Goal: Information Seeking & Learning: Check status

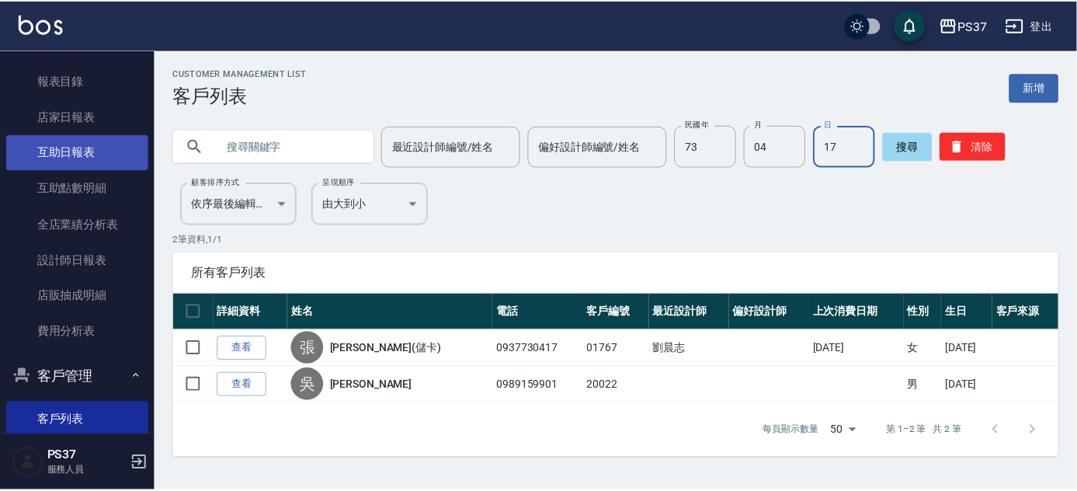
scroll to position [418, 0]
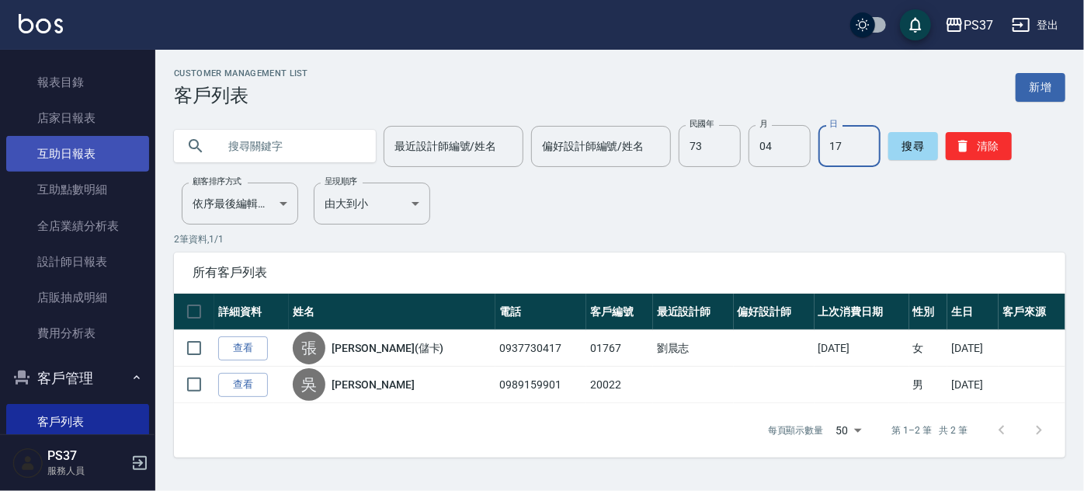
click at [88, 141] on link "互助日報表" at bounding box center [77, 154] width 143 height 36
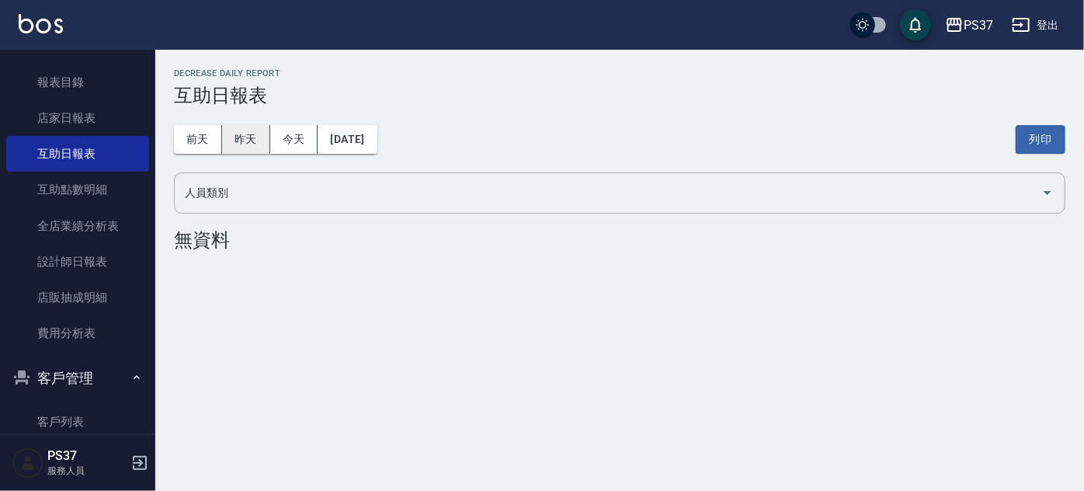
click at [252, 135] on button "昨天" at bounding box center [246, 139] width 48 height 29
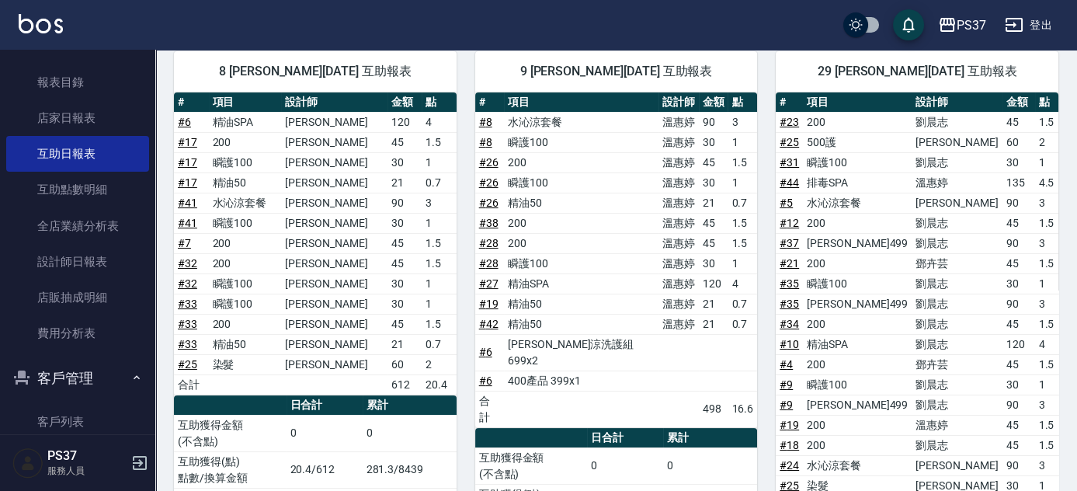
scroll to position [564, 0]
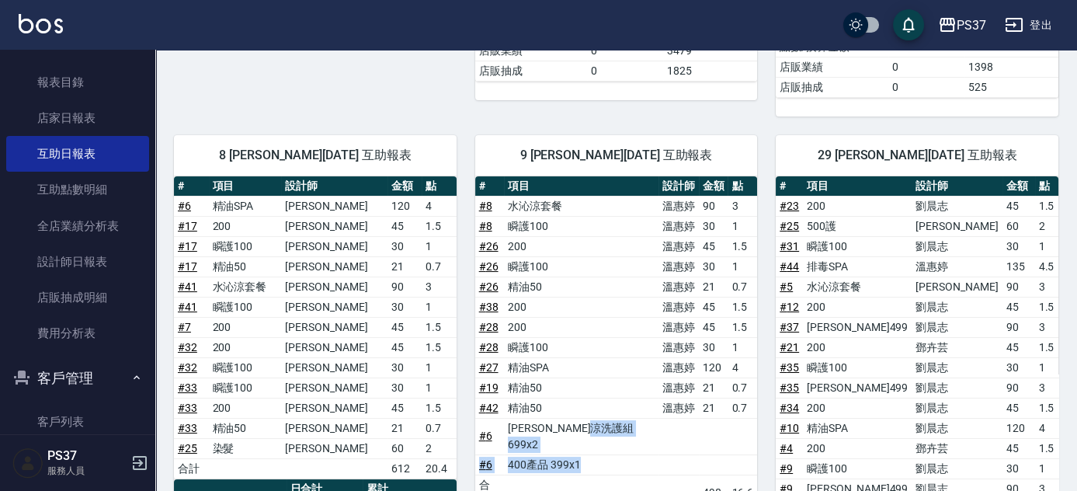
drag, startPoint x: 629, startPoint y: 407, endPoint x: 585, endPoint y: 415, distance: 44.2
click at [585, 415] on tbody "# 8 水沁涼套餐 [PERSON_NAME] 90 3 # 8 瞬護100 [PERSON_NAME]30 1 # 26 200 [PERSON_NAME]…" at bounding box center [616, 353] width 283 height 315
click at [658, 418] on td "a dense table" at bounding box center [678, 436] width 40 height 36
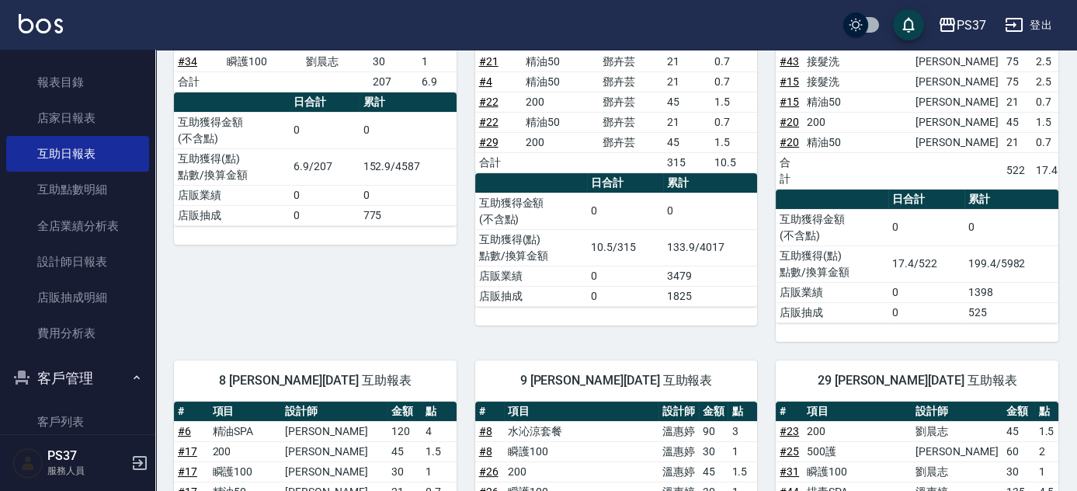
scroll to position [0, 0]
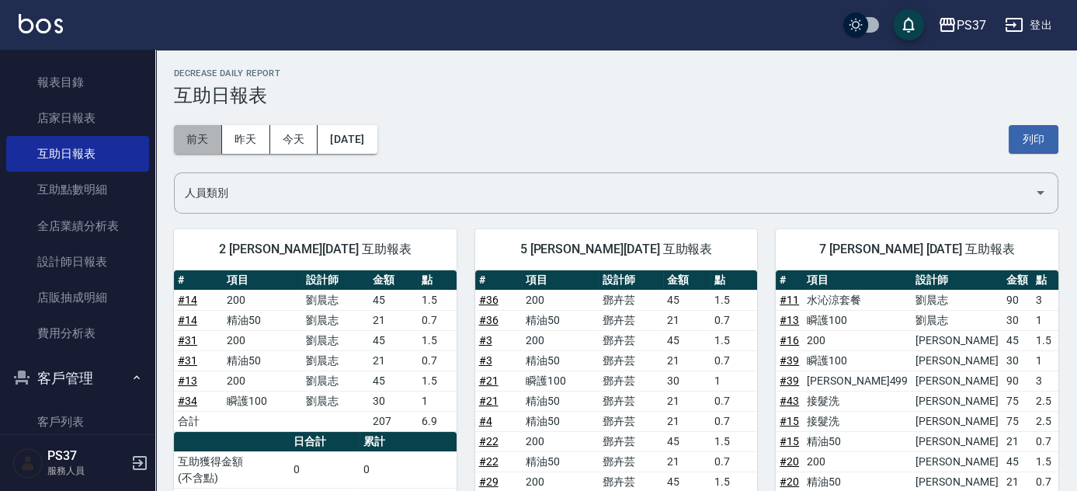
click at [193, 136] on button "前天" at bounding box center [198, 139] width 48 height 29
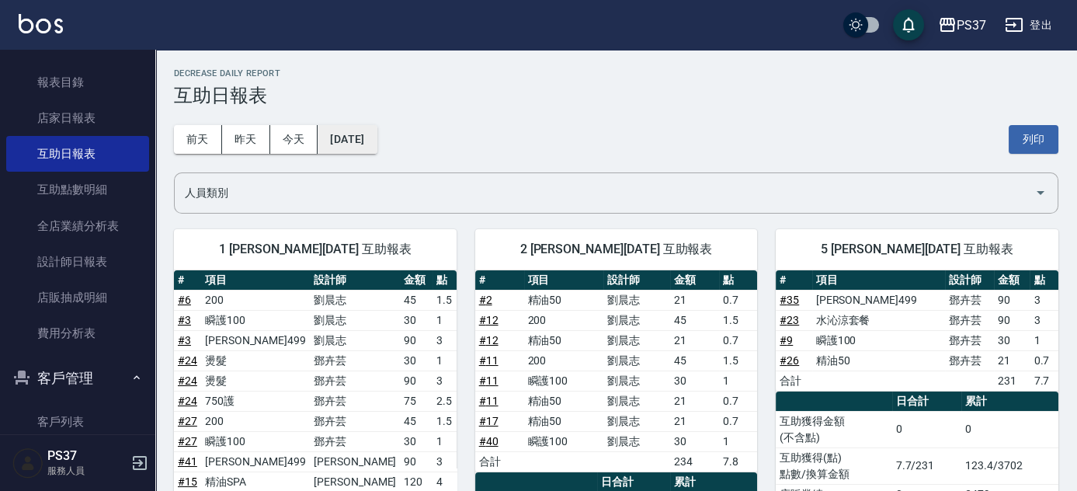
click at [376, 138] on button "[DATE]" at bounding box center [346, 139] width 59 height 29
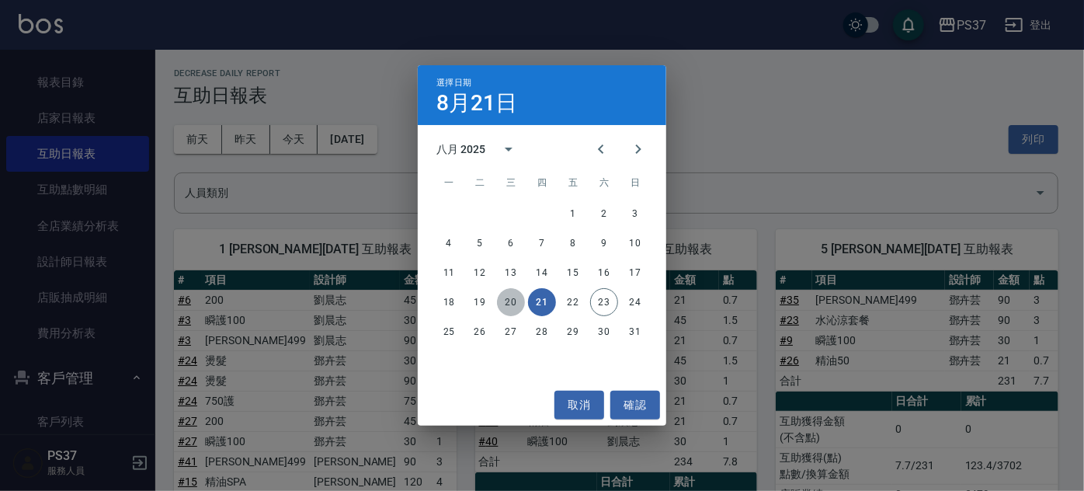
click at [505, 303] on button "20" at bounding box center [511, 302] width 28 height 28
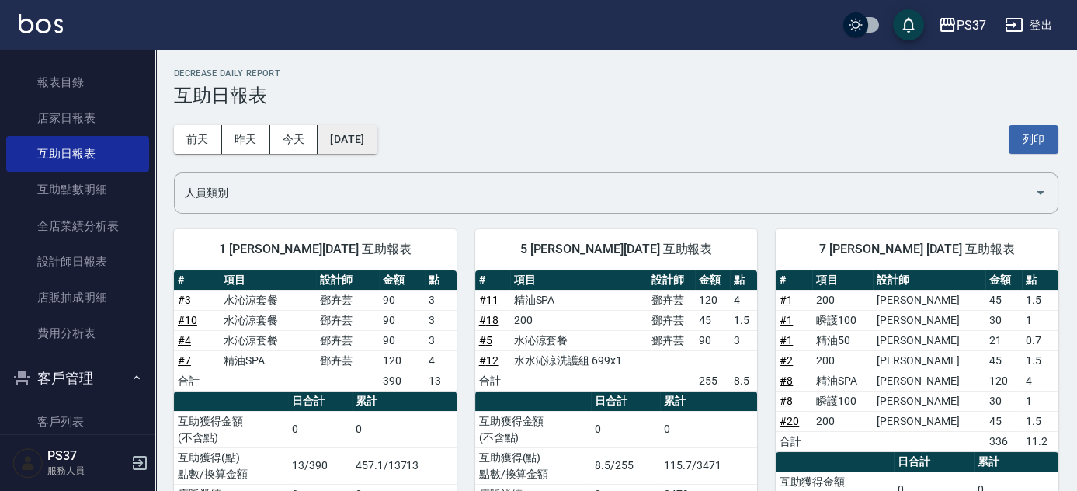
click at [376, 131] on button "[DATE]" at bounding box center [346, 139] width 59 height 29
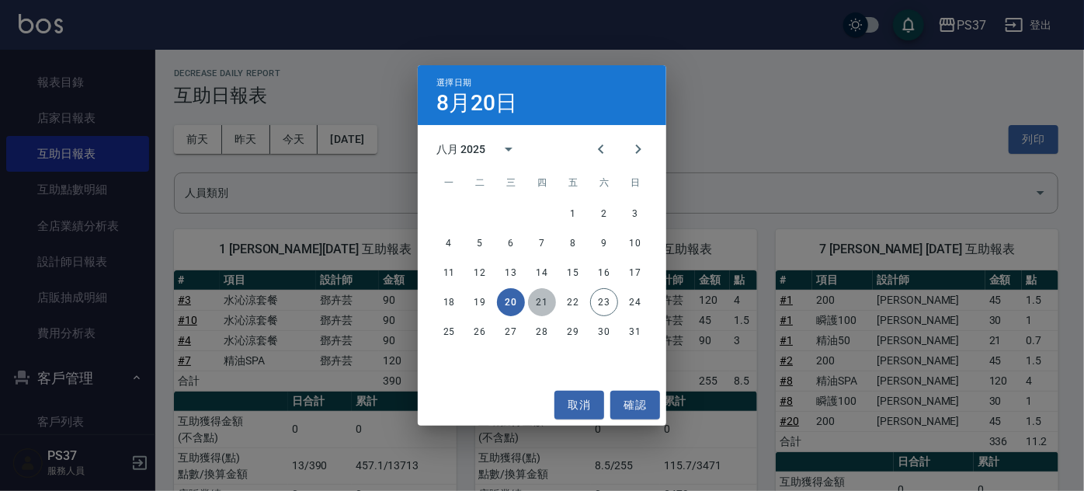
click at [545, 301] on button "21" at bounding box center [542, 302] width 28 height 28
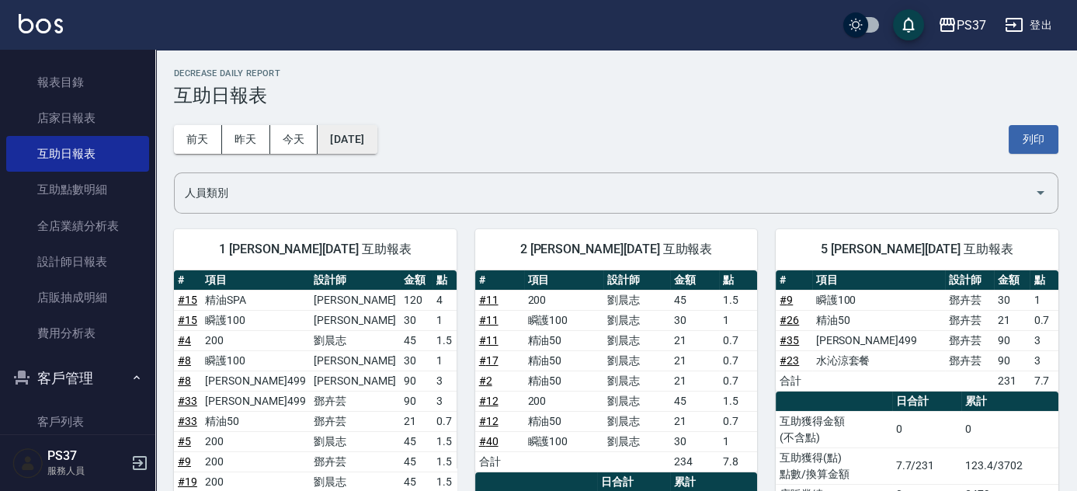
click at [343, 142] on button "[DATE]" at bounding box center [346, 139] width 59 height 29
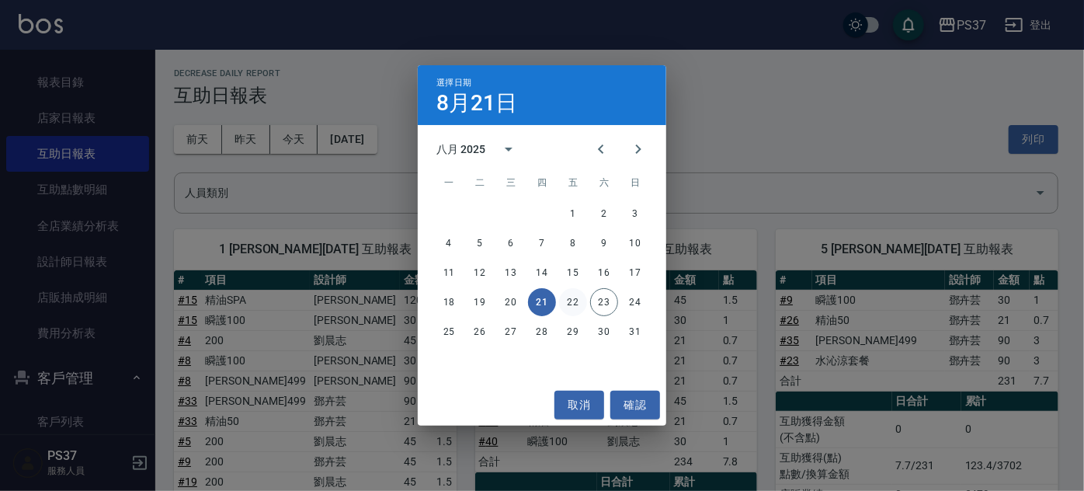
click at [569, 304] on button "22" at bounding box center [573, 302] width 28 height 28
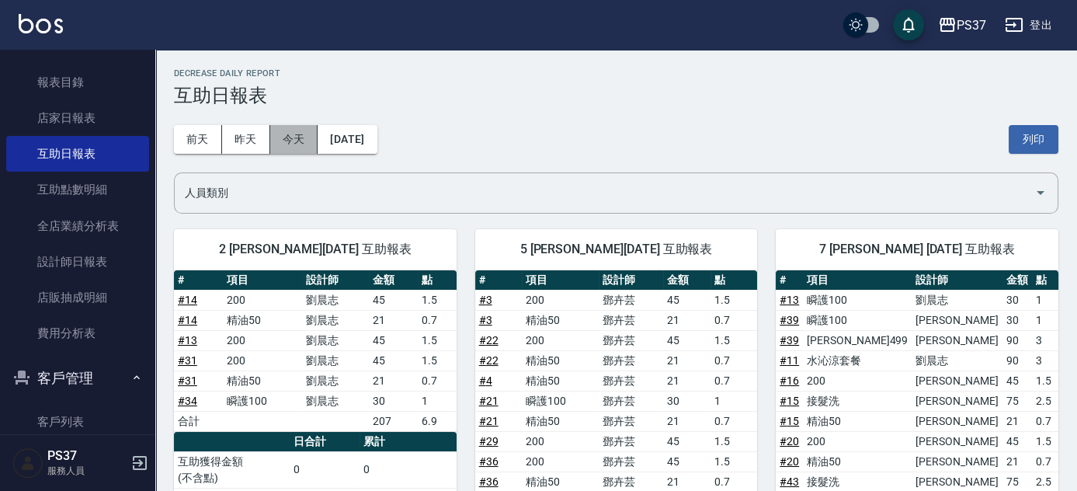
click at [283, 132] on button "今天" at bounding box center [294, 139] width 48 height 29
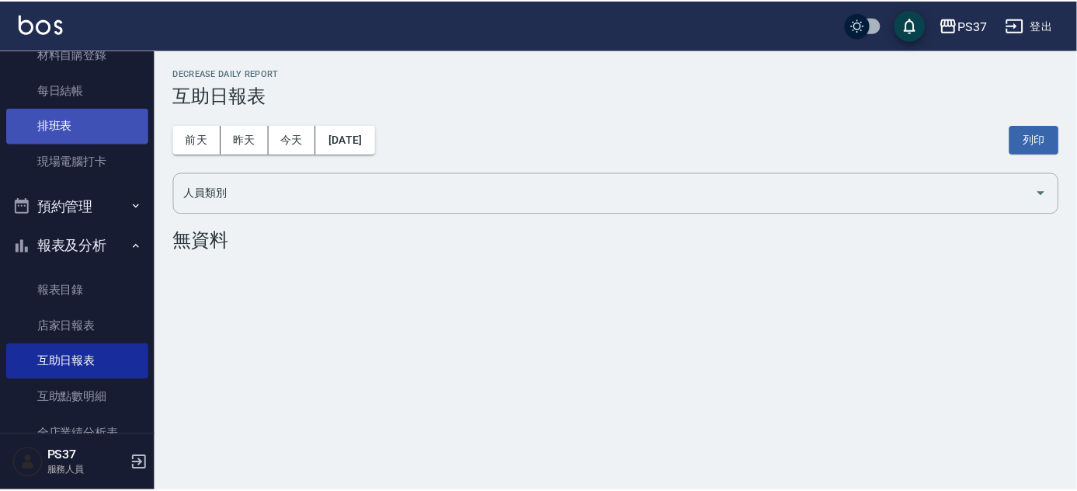
scroll to position [206, 0]
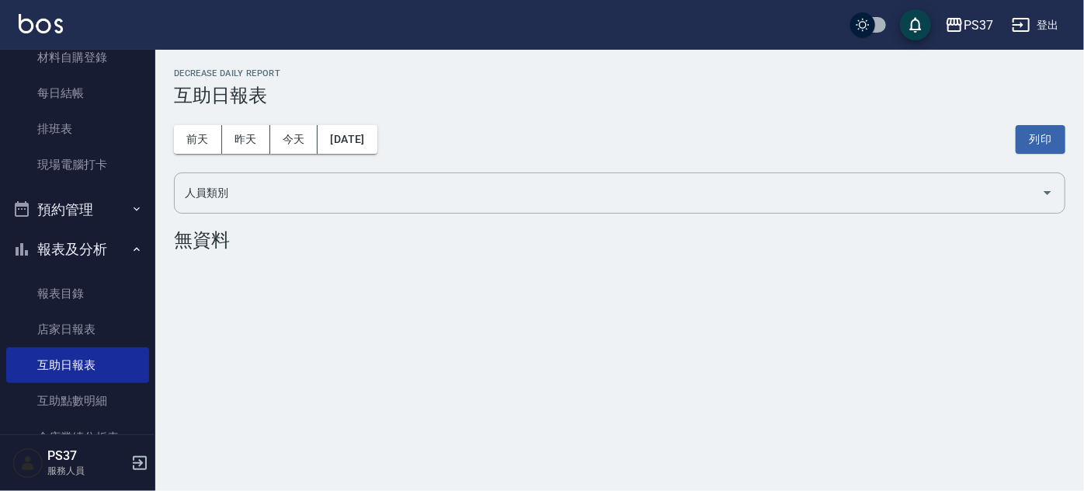
click at [75, 238] on button "報表及分析" at bounding box center [77, 249] width 143 height 40
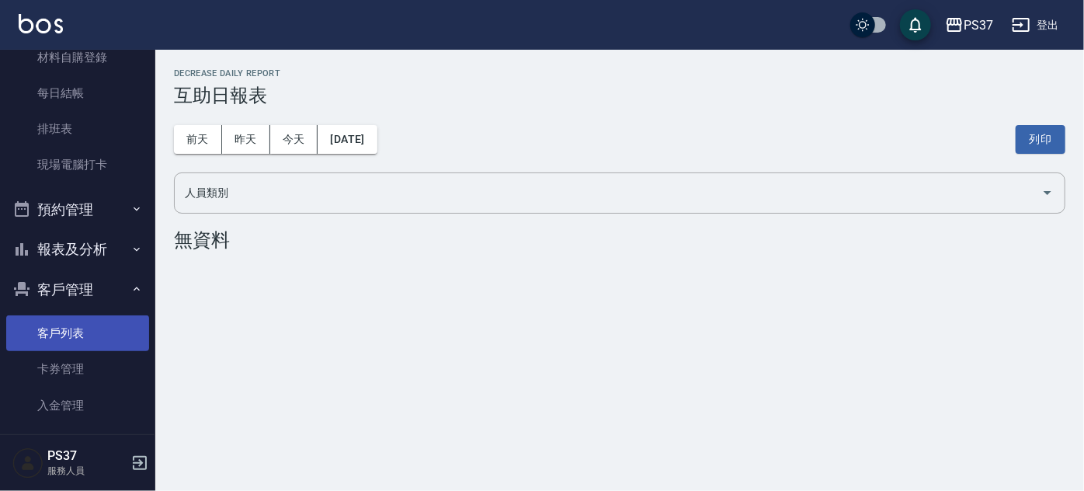
click at [68, 337] on link "客戶列表" at bounding box center [77, 333] width 143 height 36
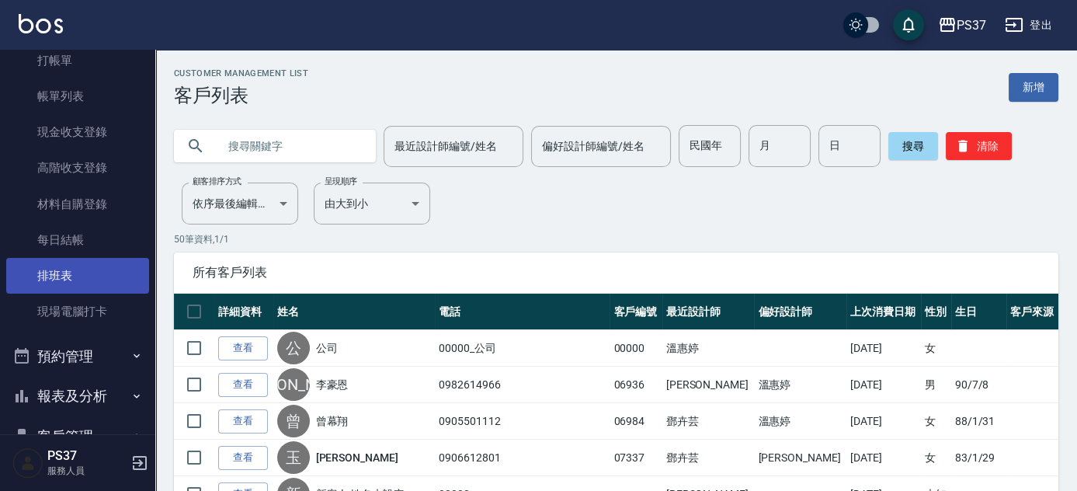
scroll to position [141, 0]
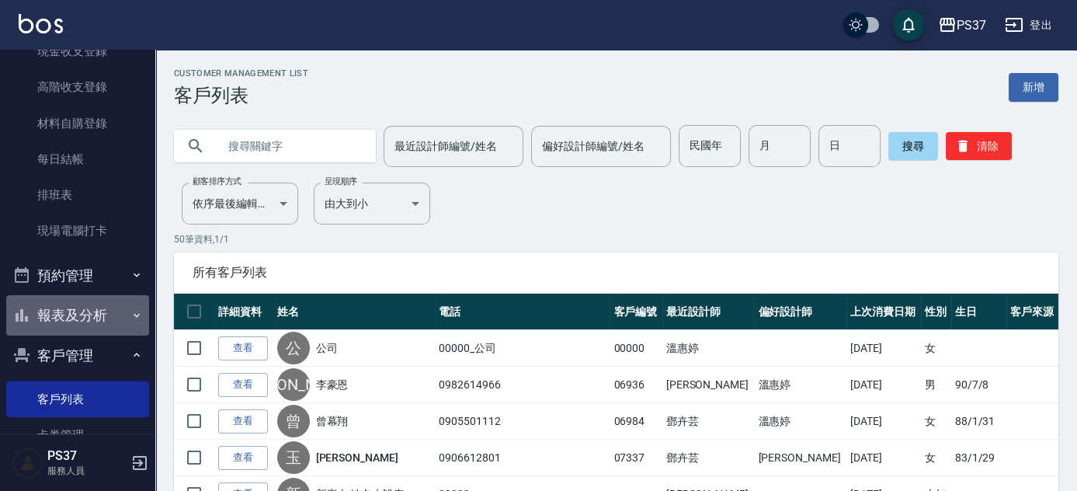
click at [81, 312] on button "報表及分析" at bounding box center [77, 315] width 143 height 40
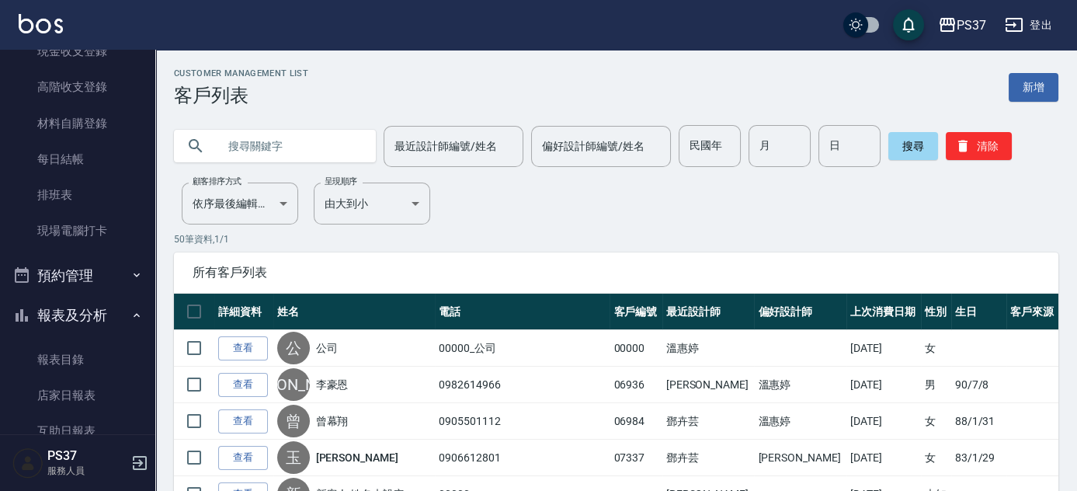
scroll to position [282, 0]
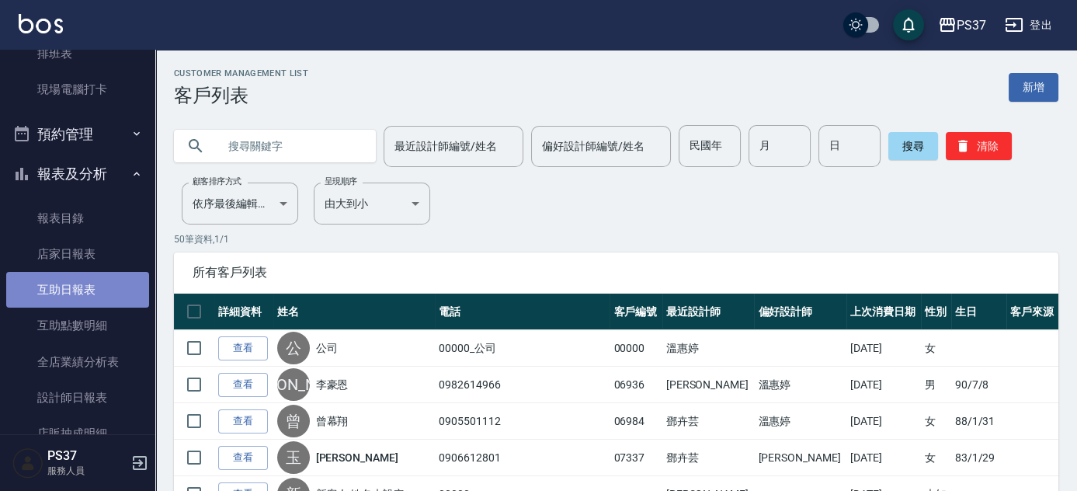
click at [77, 300] on link "互助日報表" at bounding box center [77, 290] width 143 height 36
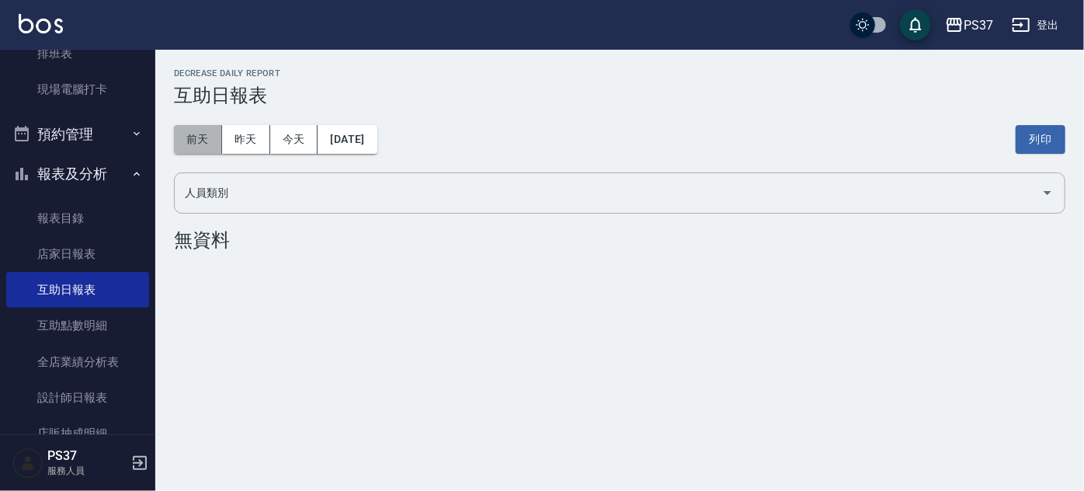
click at [198, 148] on button "前天" at bounding box center [198, 139] width 48 height 29
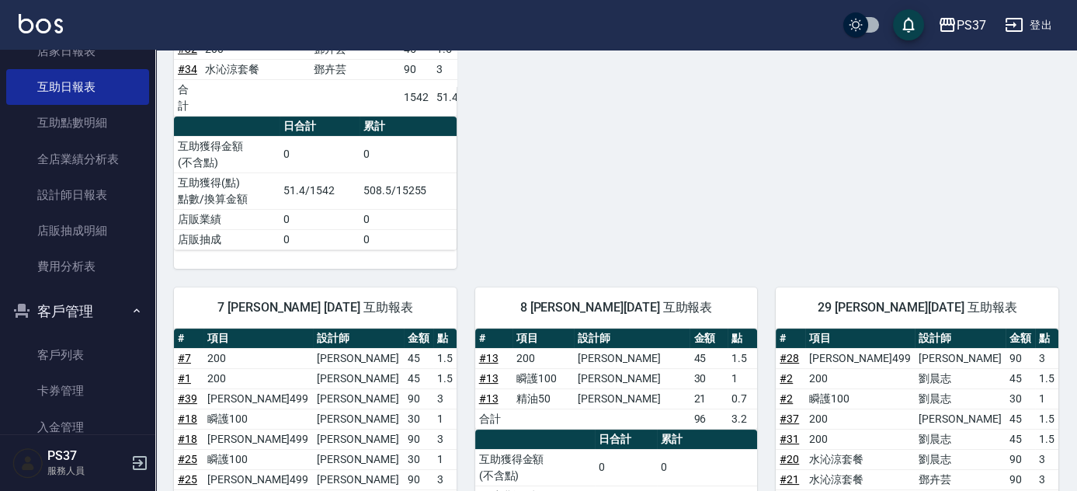
scroll to position [494, 0]
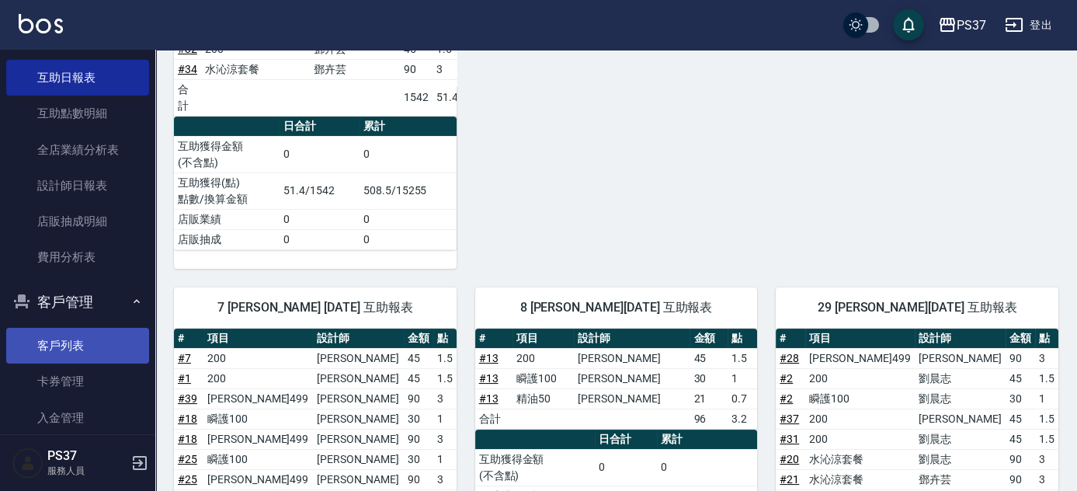
click at [108, 347] on link "客戶列表" at bounding box center [77, 346] width 143 height 36
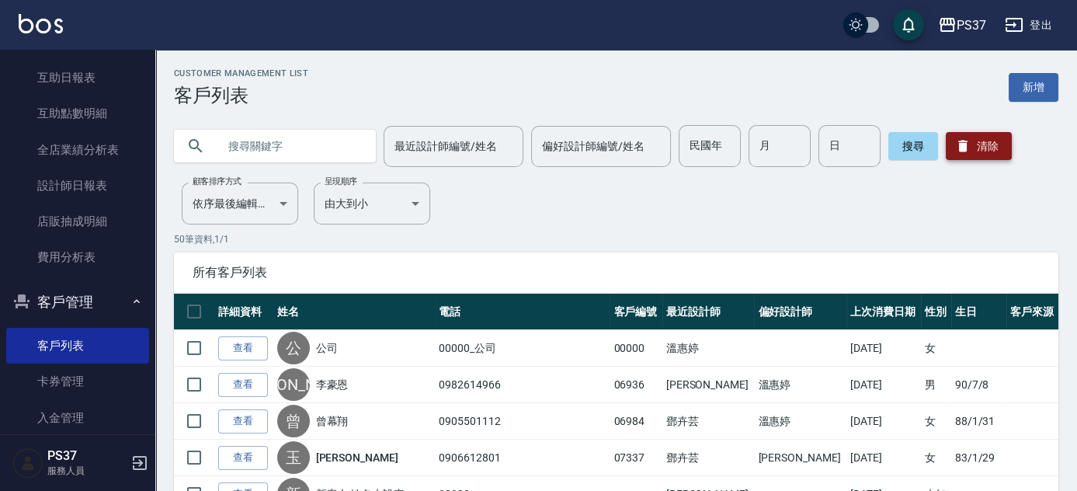
click at [977, 147] on button "清除" at bounding box center [978, 146] width 66 height 28
click at [714, 146] on input "民國年" at bounding box center [709, 146] width 62 height 42
click at [702, 148] on input "民國年" at bounding box center [709, 146] width 62 height 42
type input "85"
type input "12"
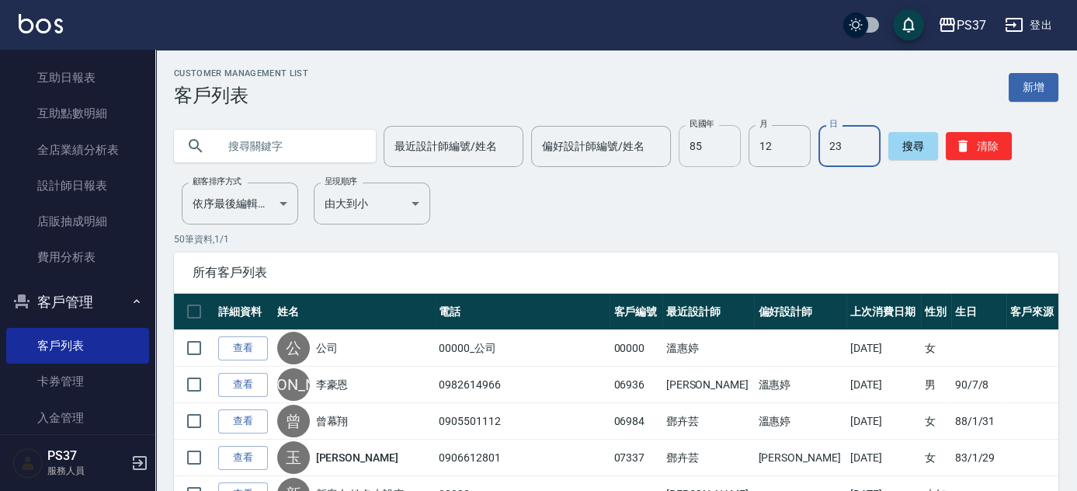
type input "23"
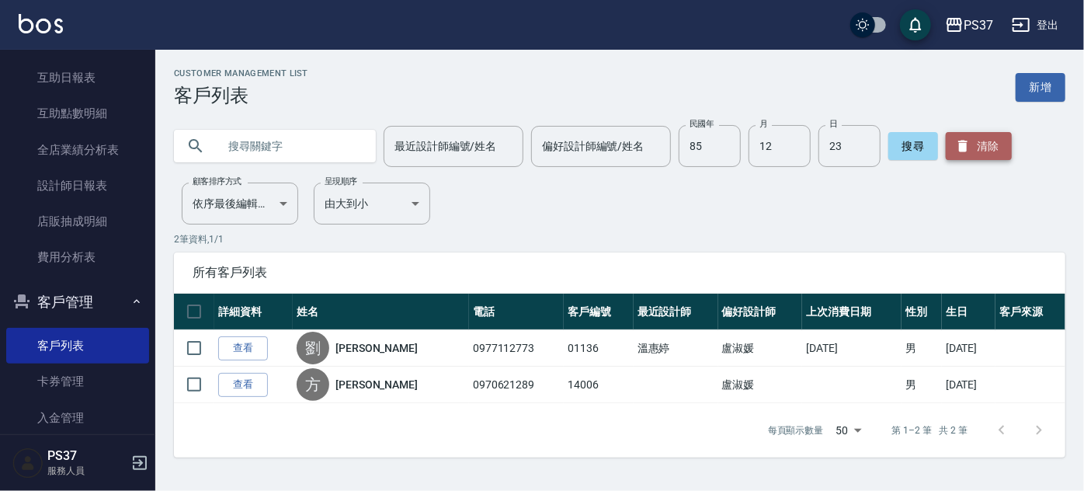
click at [994, 142] on button "清除" at bounding box center [978, 146] width 66 height 28
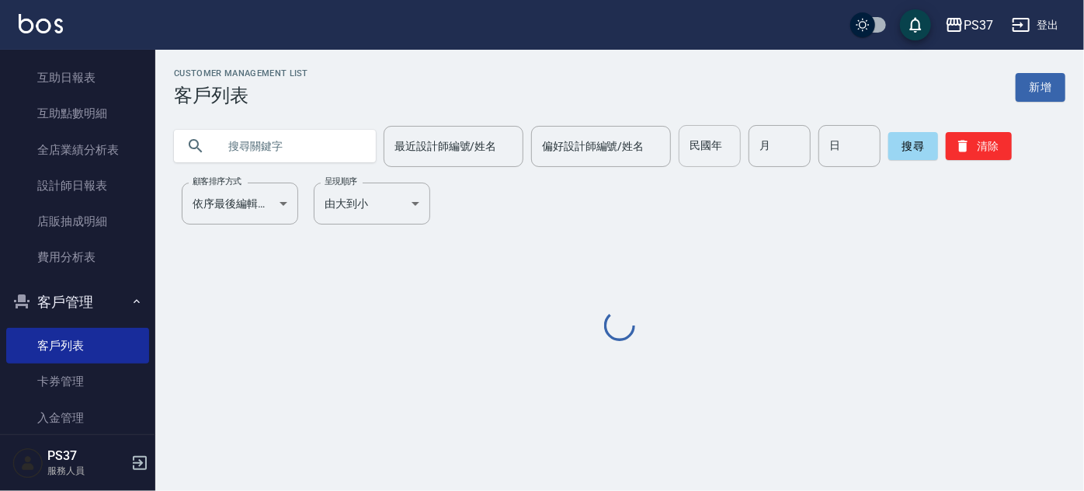
click at [685, 147] on input "民國年" at bounding box center [709, 146] width 62 height 42
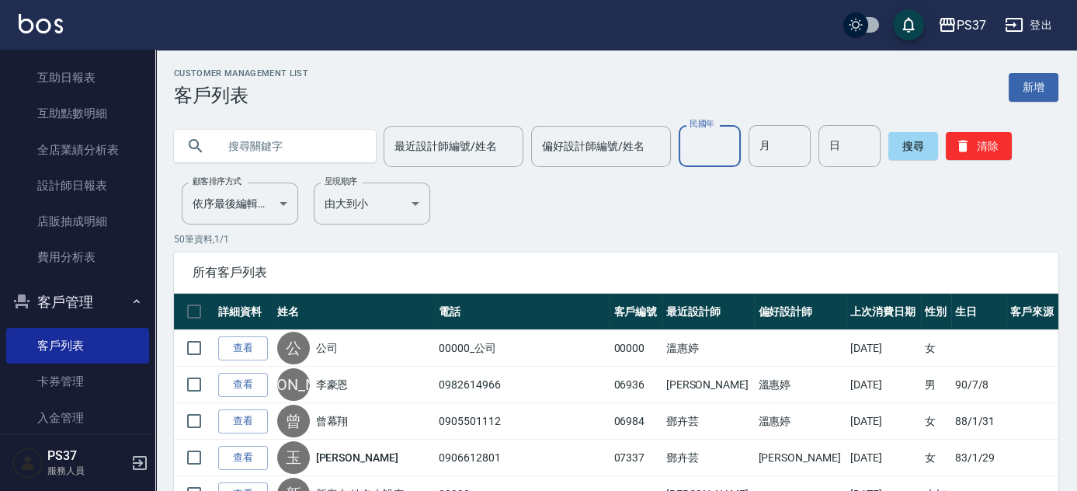
click at [616, 235] on p "50 筆資料, 1 / 1" at bounding box center [616, 239] width 884 height 14
click at [706, 145] on input "民國年" at bounding box center [709, 146] width 62 height 42
type input "90"
type input "3"
type input "19"
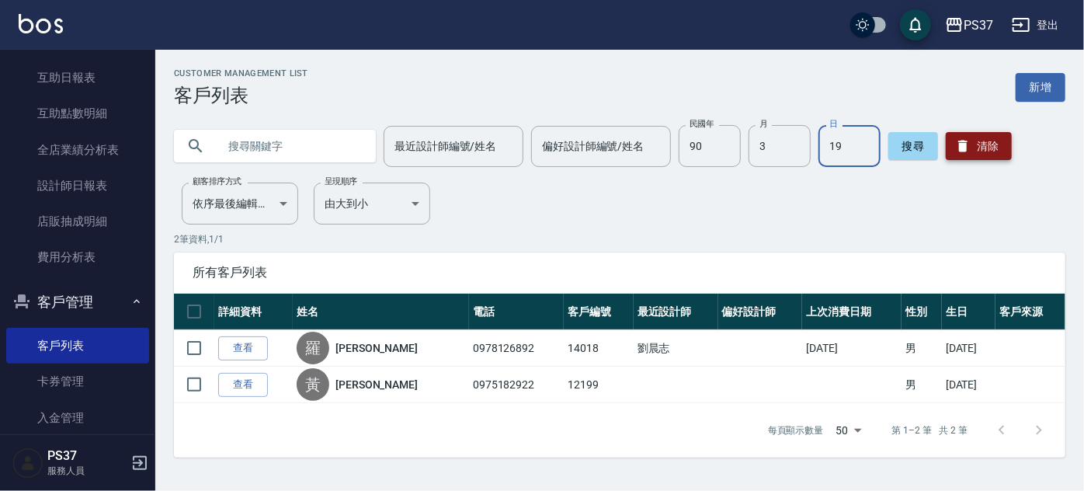
drag, startPoint x: 989, startPoint y: 137, endPoint x: 970, endPoint y: 151, distance: 23.3
click at [989, 137] on button "清除" at bounding box center [978, 146] width 66 height 28
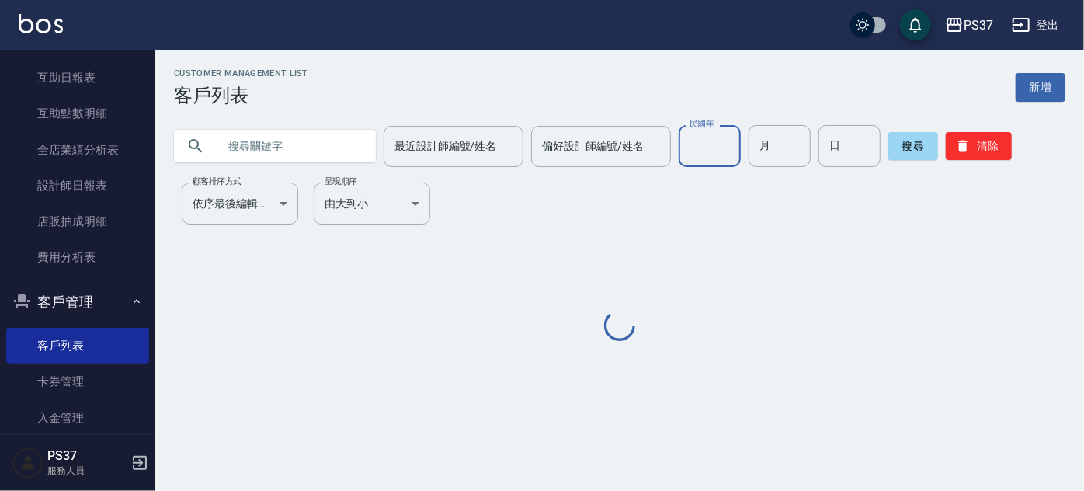
click at [709, 158] on input "民國年" at bounding box center [709, 146] width 62 height 42
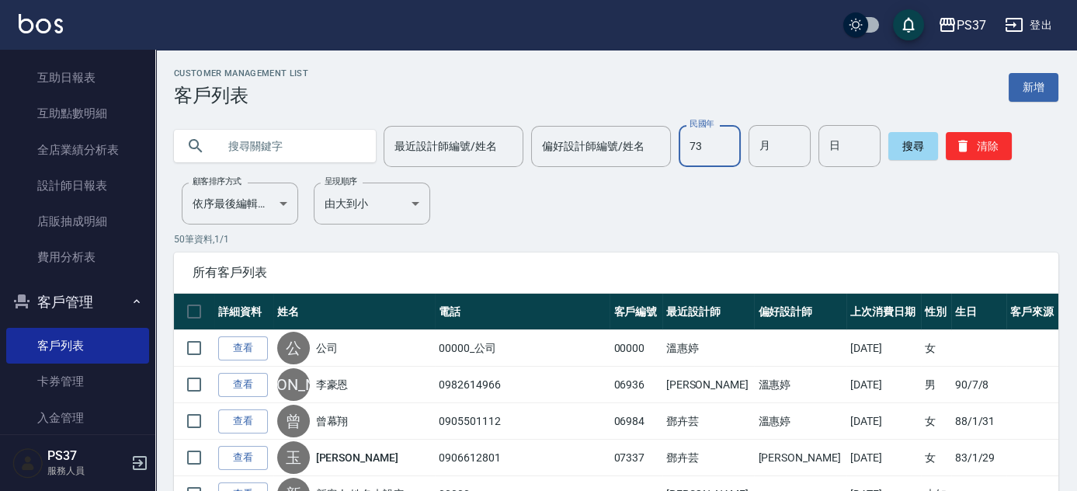
type input "73"
type input "9"
type input "12"
